Goal: Information Seeking & Learning: Learn about a topic

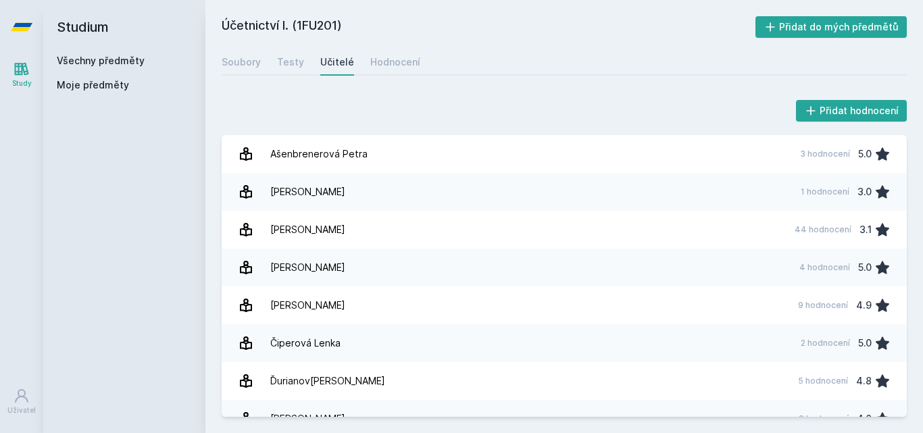
scroll to position [2482, 0]
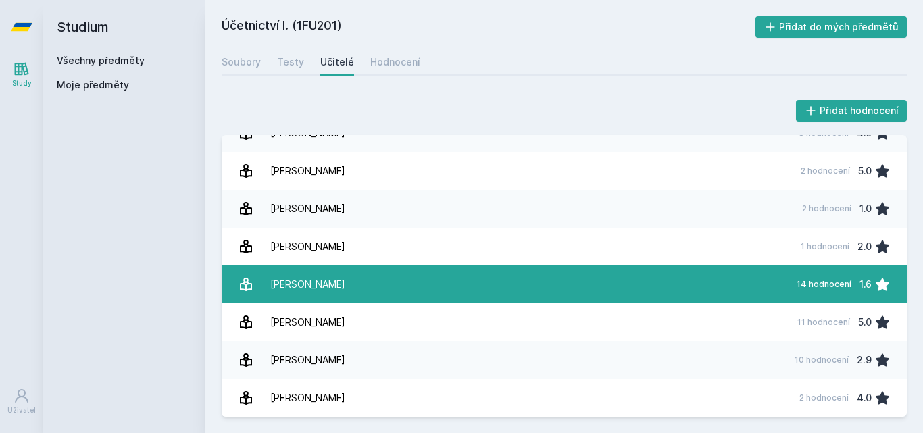
click at [374, 289] on link "[PERSON_NAME] 14 hodnocení 1.6" at bounding box center [564, 285] width 685 height 38
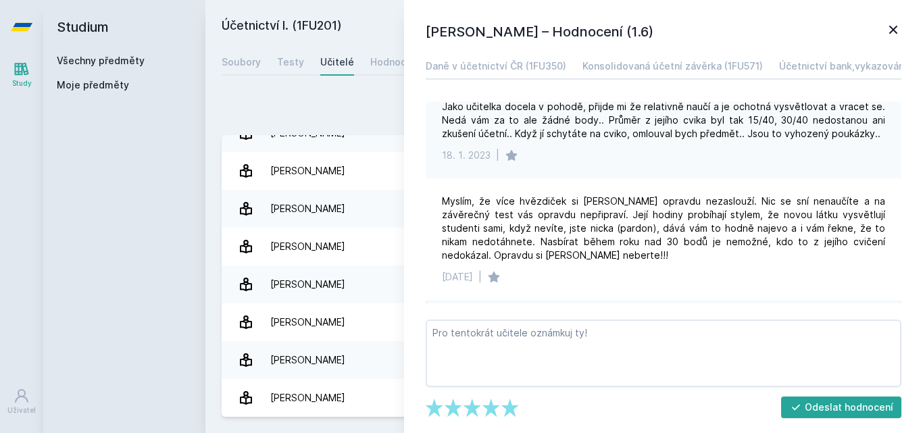
scroll to position [128, 0]
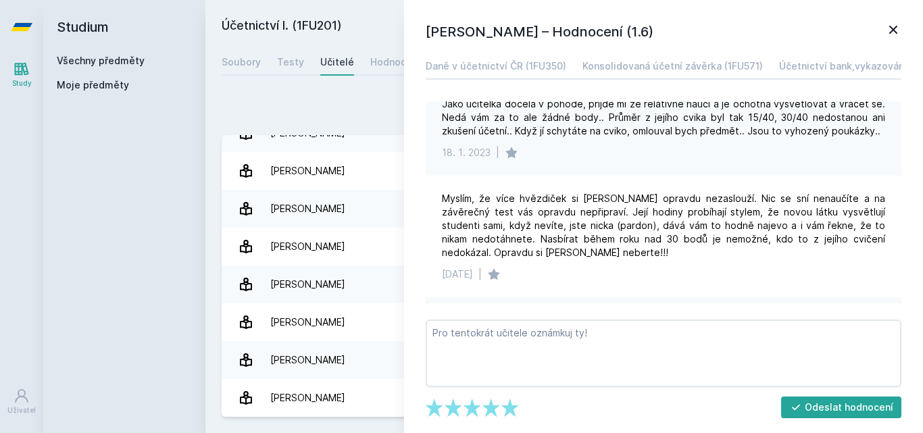
click at [301, 86] on div "Přidat hodnocení [PERSON_NAME] – Hodnocení (1.6) Daně v účetnictví ČR (1FU350) …" at bounding box center [564, 257] width 718 height 352
click at [890, 39] on link at bounding box center [894, 32] width 16 height 20
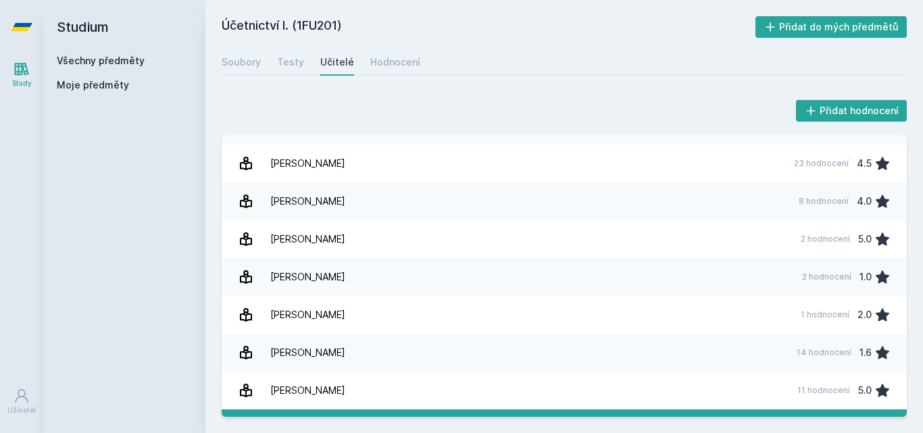
scroll to position [2413, 0]
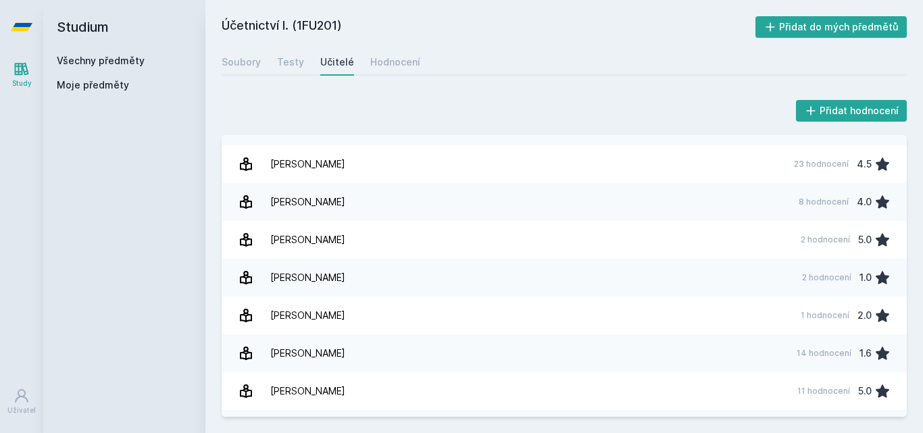
click at [94, 60] on link "Všechny předměty" at bounding box center [101, 60] width 88 height 11
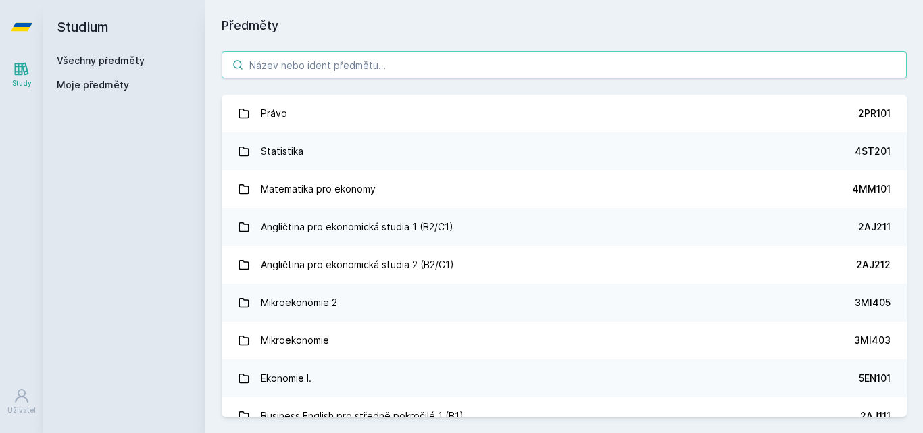
click at [326, 68] on input "search" at bounding box center [564, 64] width 685 height 27
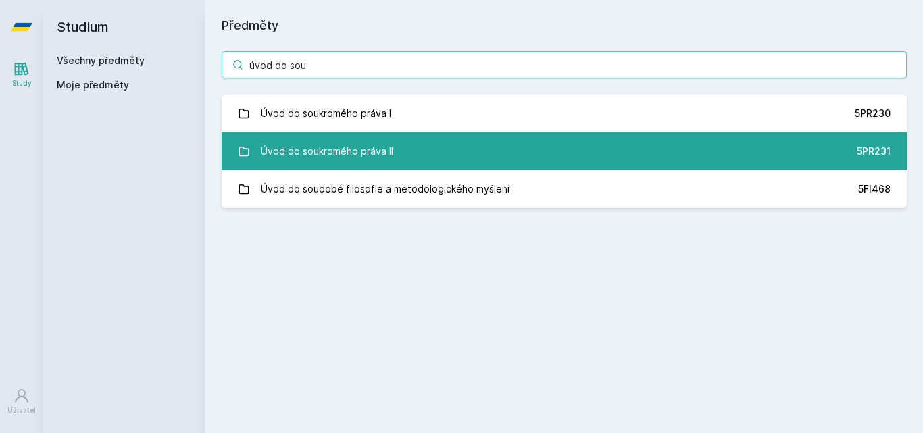
type input "úvod do sou"
click at [411, 156] on link "Úvod do soukromého práva II 5PR231" at bounding box center [564, 151] width 685 height 38
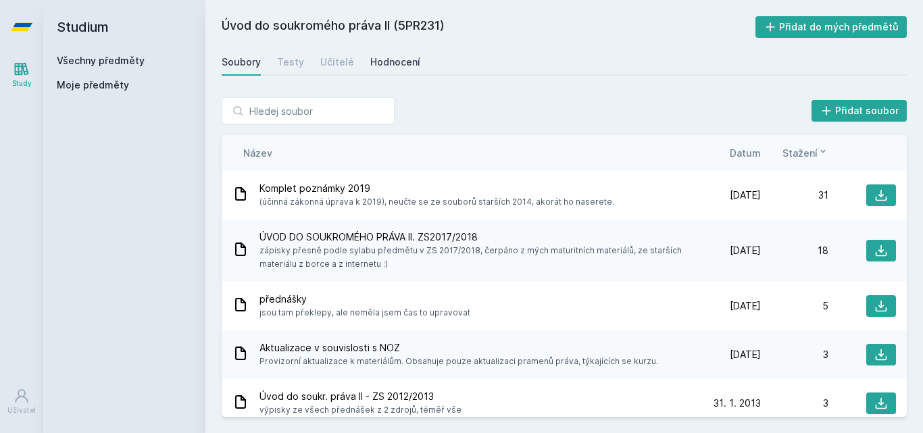
click at [377, 64] on div "Hodnocení" at bounding box center [395, 62] width 50 height 14
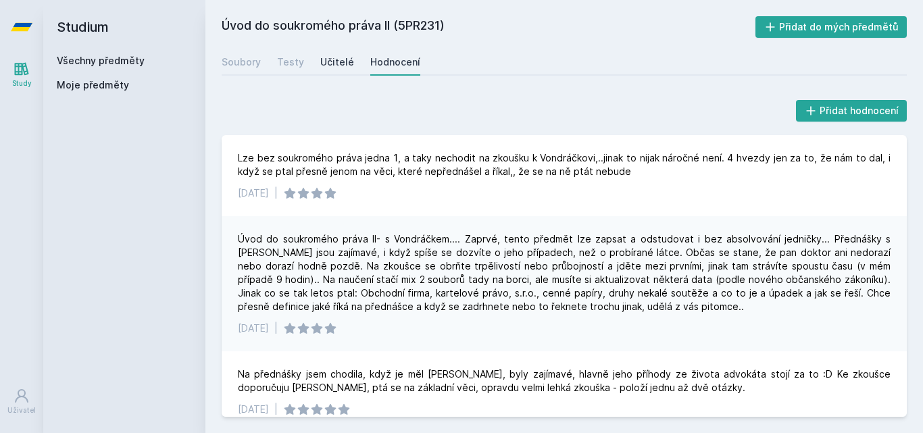
click at [328, 69] on link "Učitelé" at bounding box center [337, 62] width 34 height 27
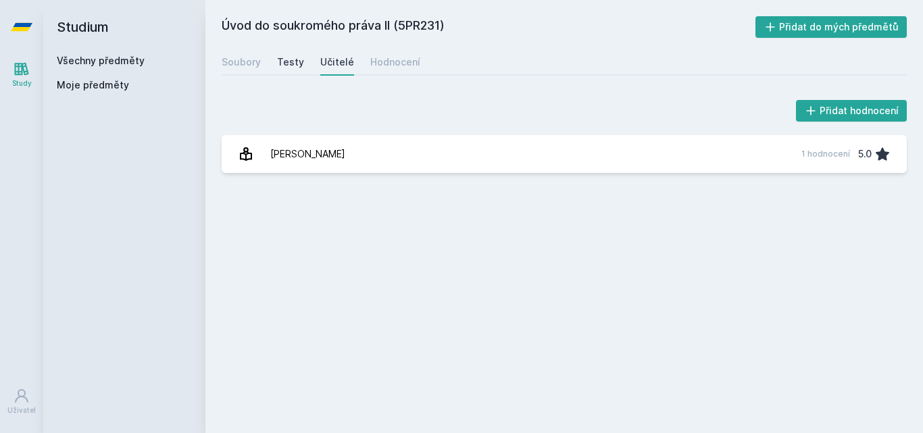
click at [296, 63] on div "Testy" at bounding box center [290, 62] width 27 height 14
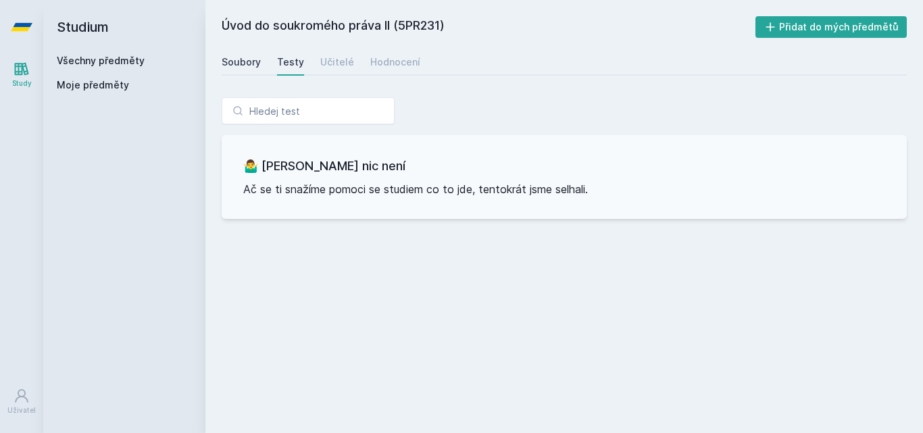
click at [251, 66] on div "Soubory" at bounding box center [241, 62] width 39 height 14
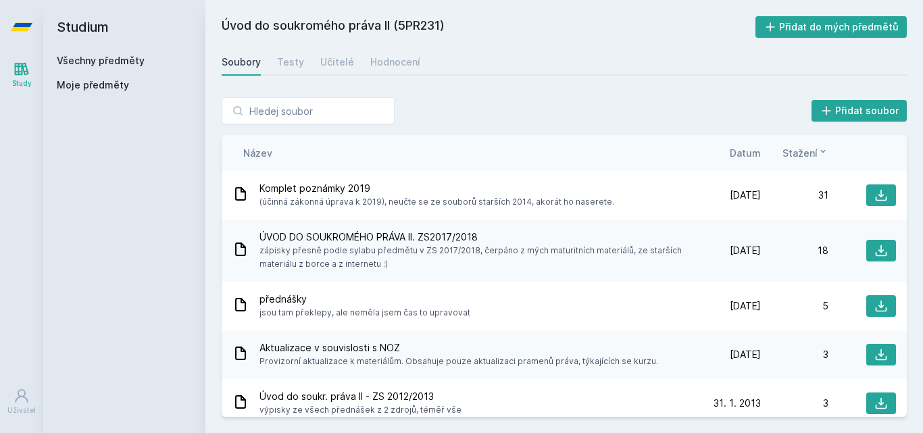
click at [114, 55] on link "Všechny předměty" at bounding box center [101, 60] width 88 height 11
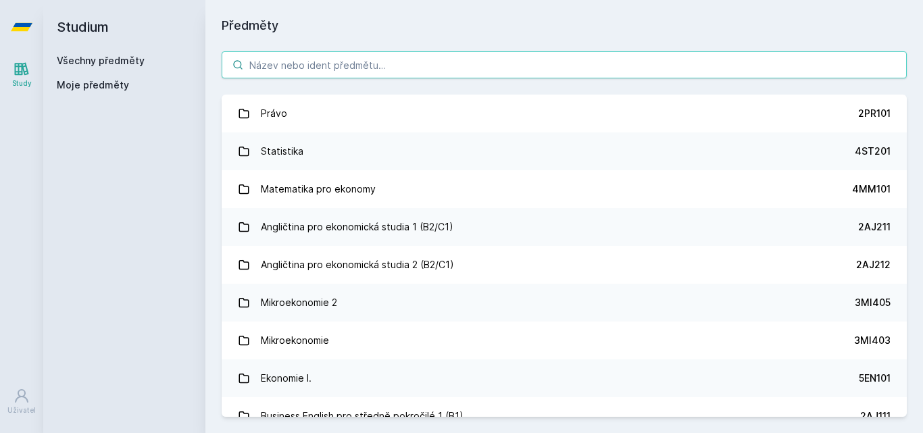
click at [350, 69] on input "search" at bounding box center [564, 64] width 685 height 27
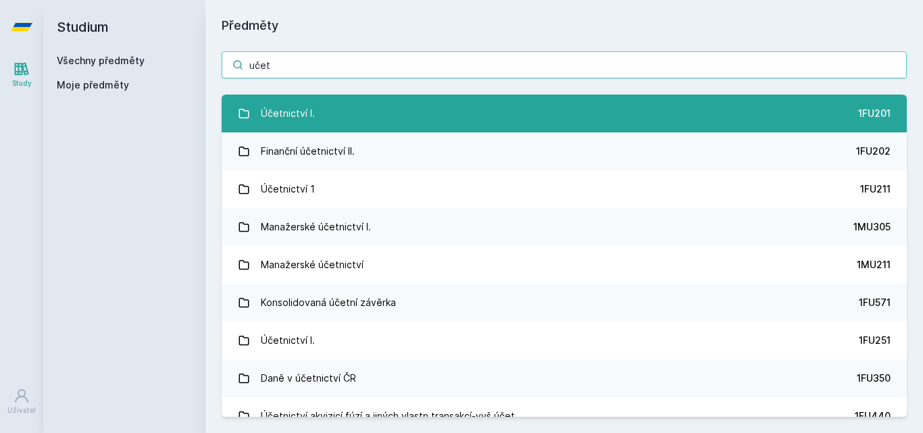
type input "učet"
click at [339, 112] on link "Účetnictví I. 1FU201" at bounding box center [564, 114] width 685 height 38
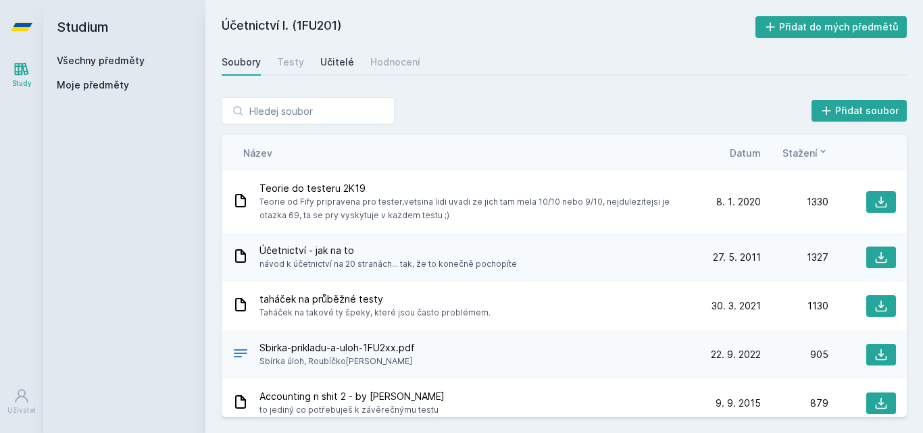
click at [322, 56] on div "Učitelé" at bounding box center [337, 62] width 34 height 14
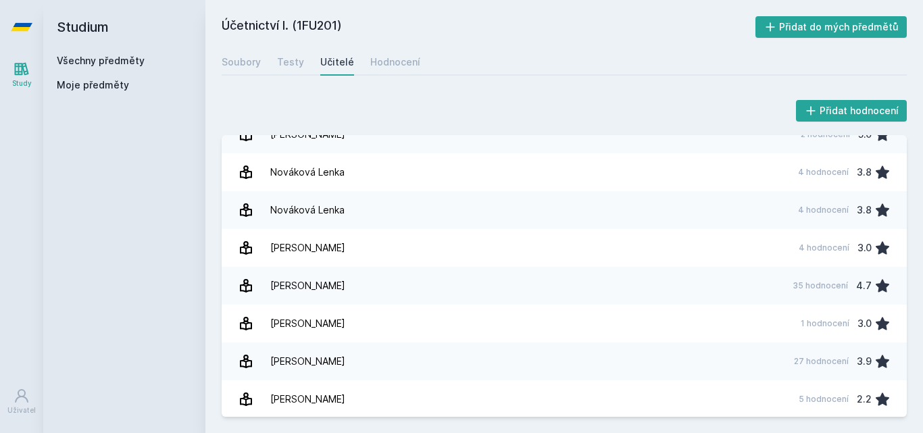
scroll to position [1271, 0]
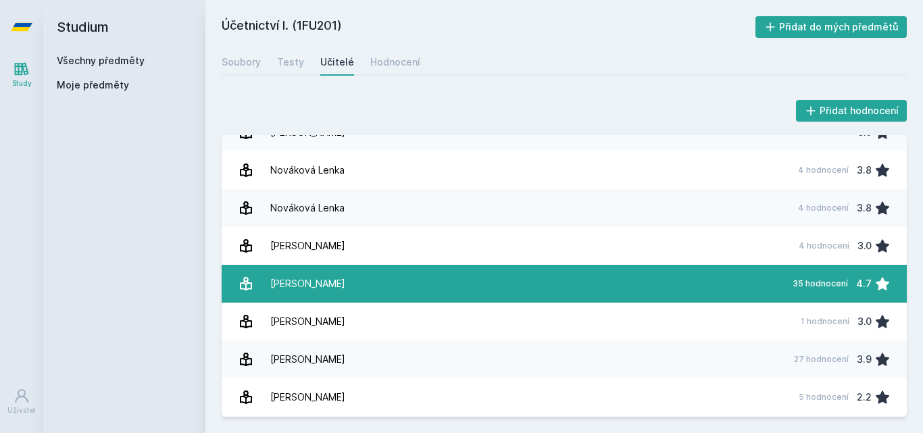
click at [343, 284] on link "[PERSON_NAME] 35 hodnocení 4.7" at bounding box center [564, 284] width 685 height 38
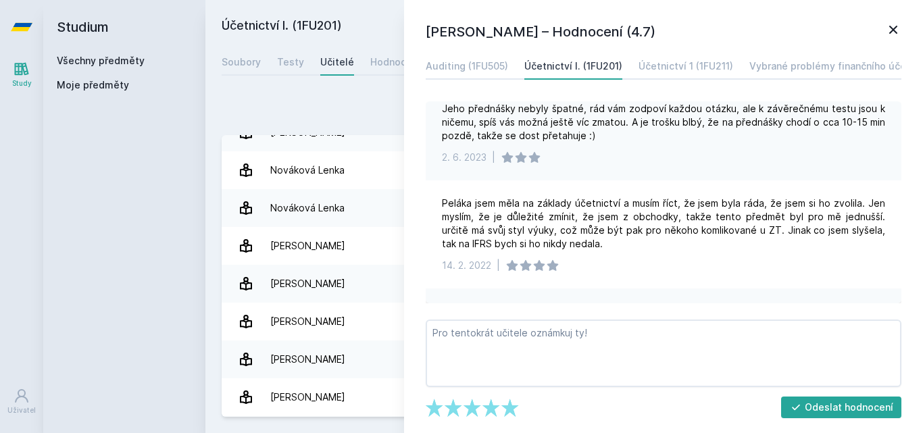
scroll to position [142, 0]
